Goal: Information Seeking & Learning: Learn about a topic

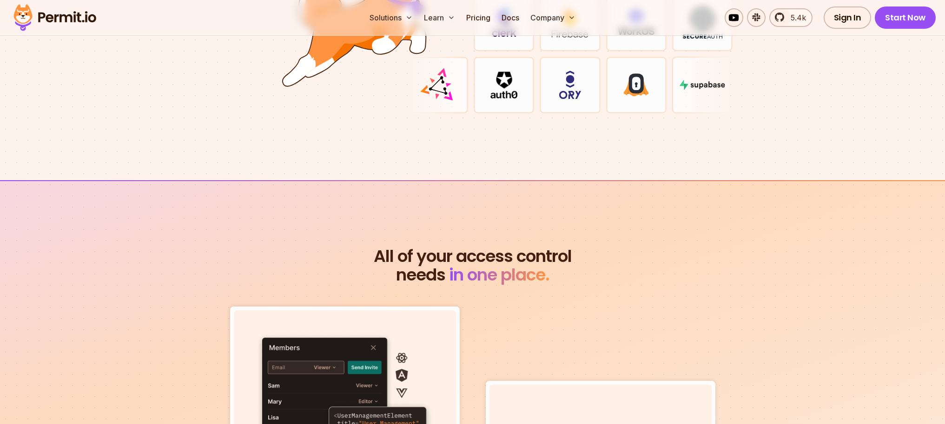
scroll to position [2668, 0]
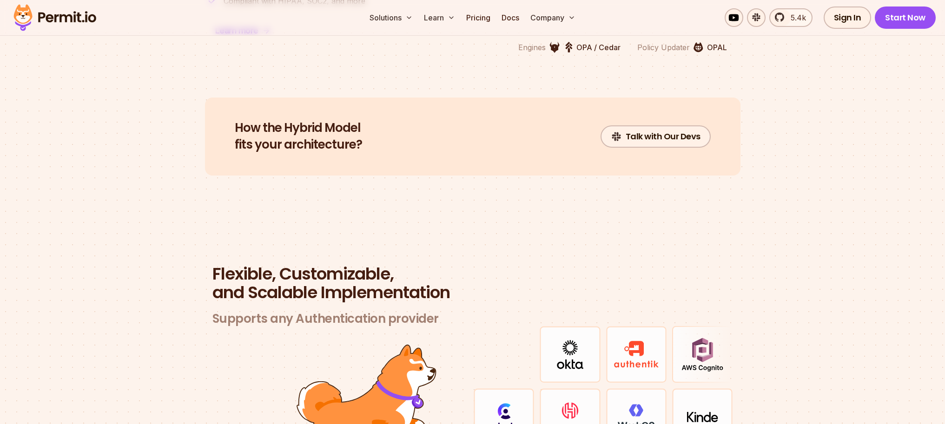
scroll to position [2178, 0]
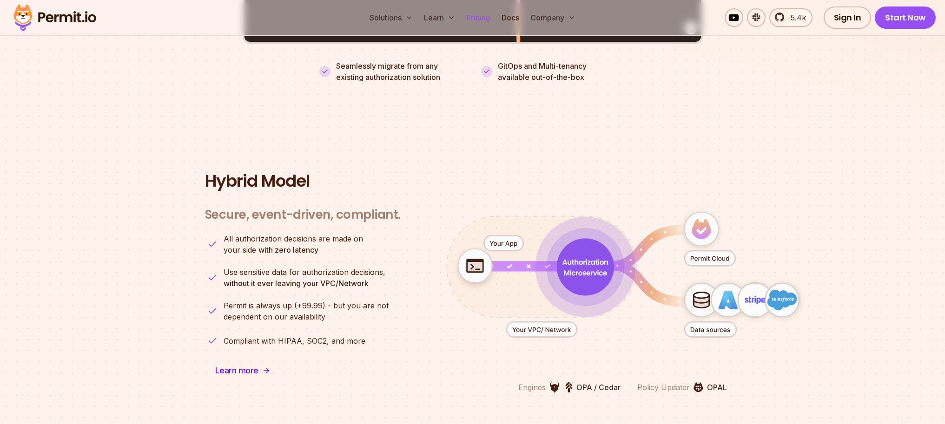
click at [484, 16] on link "Pricing" at bounding box center [479, 17] width 32 height 19
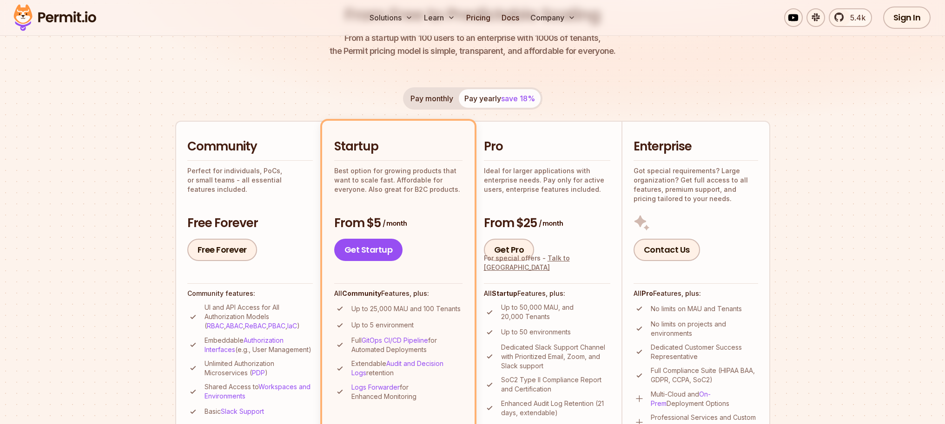
scroll to position [169, 0]
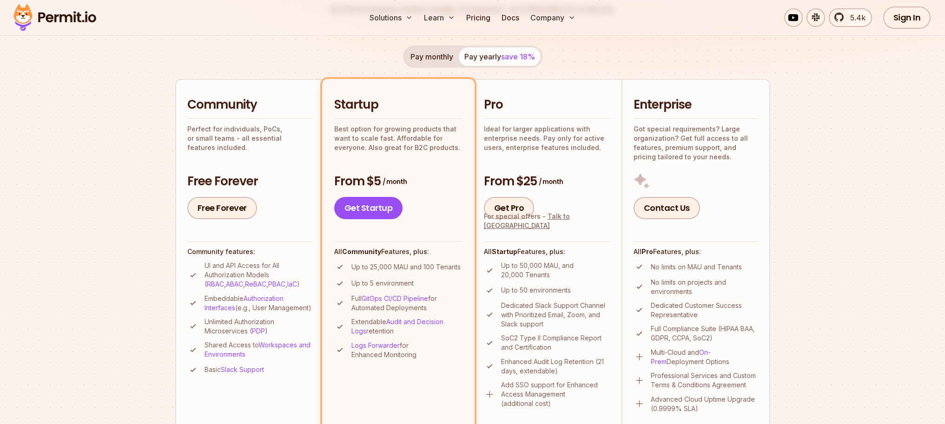
click at [542, 269] on p "Up to 50,000 MAU, and 20,000 Tenants" at bounding box center [555, 270] width 109 height 19
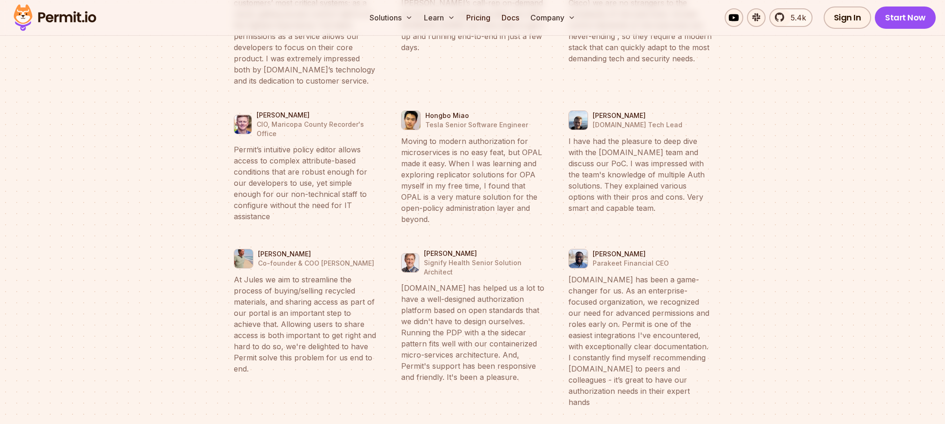
scroll to position [3513, 0]
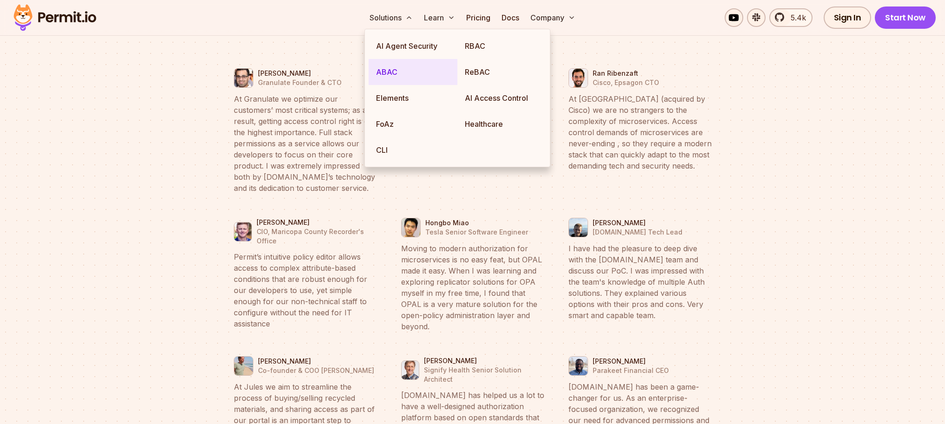
click at [400, 67] on link "ABAC" at bounding box center [413, 72] width 89 height 26
